Goal: Book appointment/travel/reservation

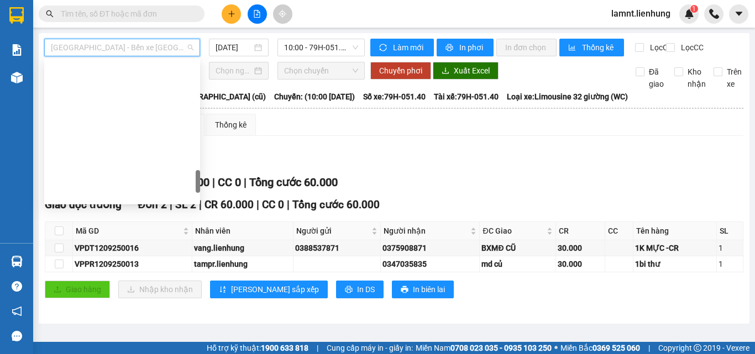
scroll to position [792, 0]
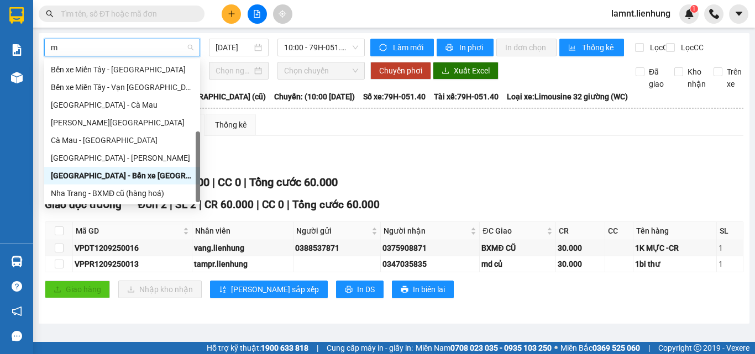
type input "mi"
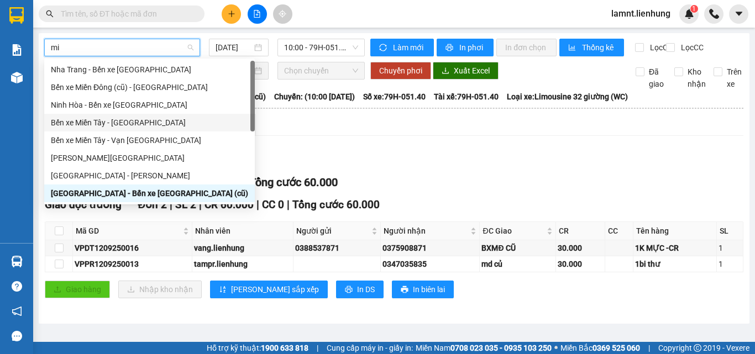
scroll to position [0, 0]
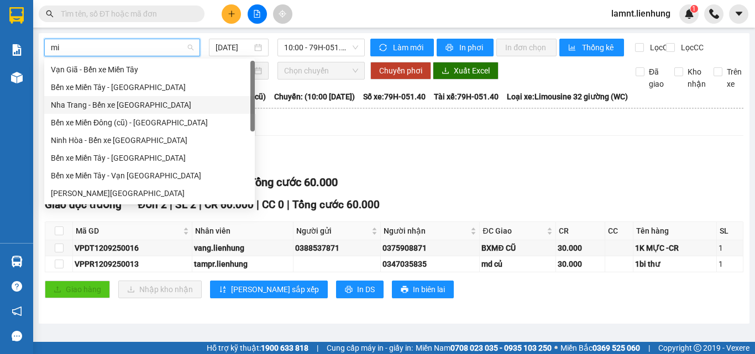
click at [147, 106] on div "Nha Trang - Bến xe [GEOGRAPHIC_DATA]" at bounding box center [149, 105] width 197 height 12
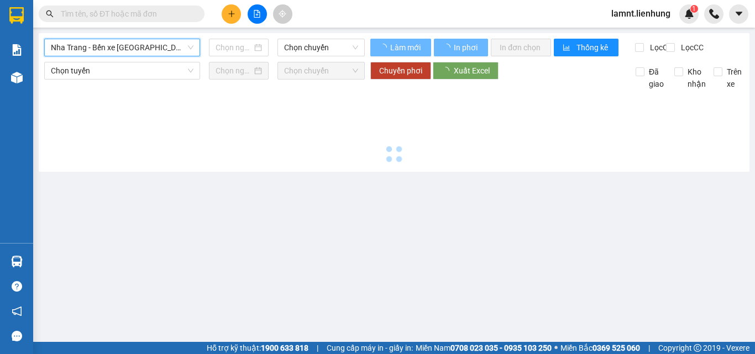
type input "[DATE]"
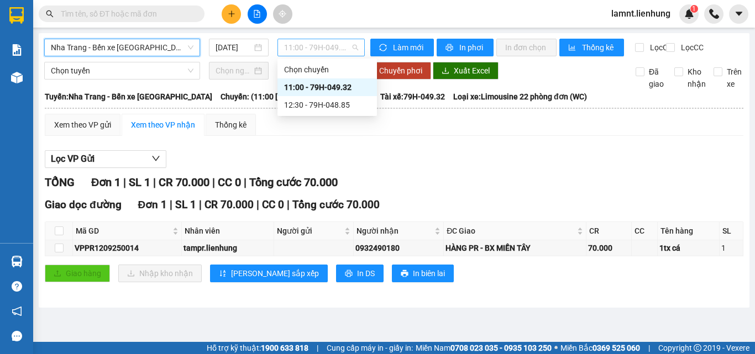
click at [328, 48] on span "11:00 - 79H-049.32" at bounding box center [321, 47] width 74 height 17
click at [326, 107] on div "12:30 - 79H-048.85" at bounding box center [327, 105] width 86 height 12
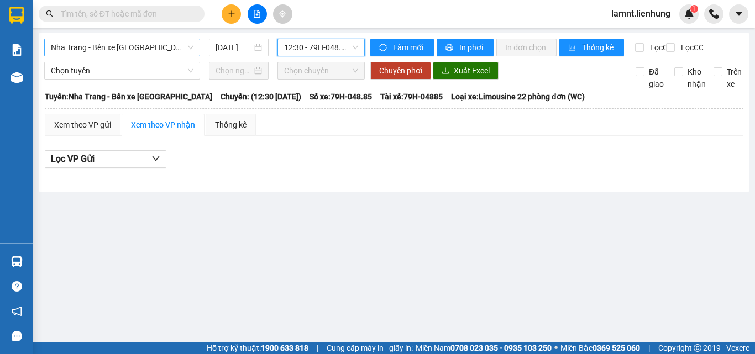
click at [147, 52] on span "Nha Trang - Bến xe [GEOGRAPHIC_DATA]" at bounding box center [122, 47] width 143 height 17
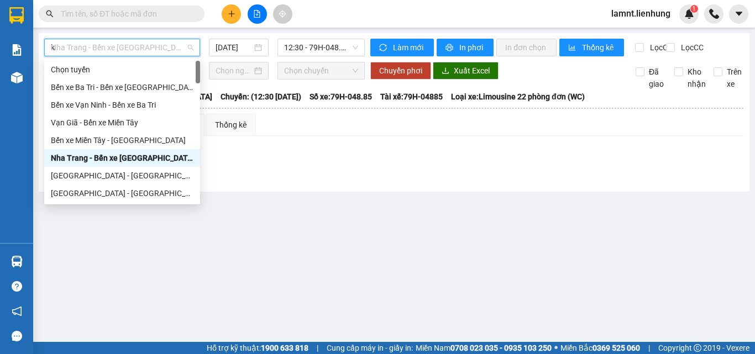
type input "ki"
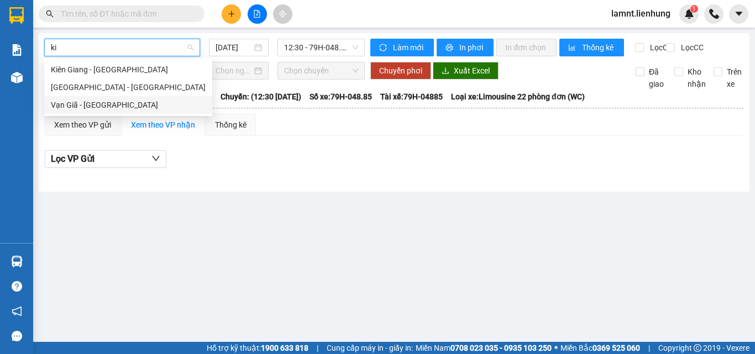
click at [116, 108] on div "Vạn Giã - [GEOGRAPHIC_DATA]" at bounding box center [128, 105] width 155 height 12
type input "[DATE]"
